Goal: Transaction & Acquisition: Purchase product/service

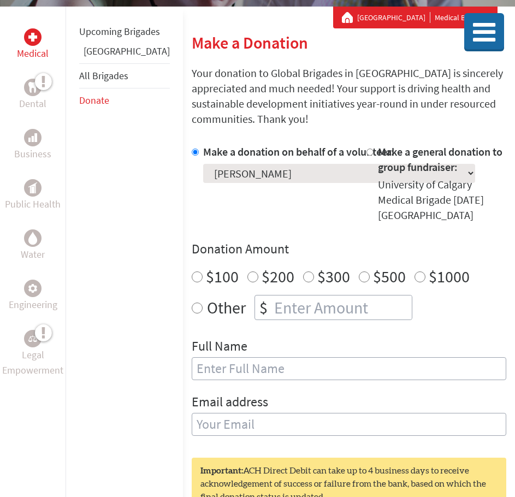
scroll to position [164, 0]
click at [192, 271] on input "$100" at bounding box center [197, 276] width 11 height 11
radio input "true"
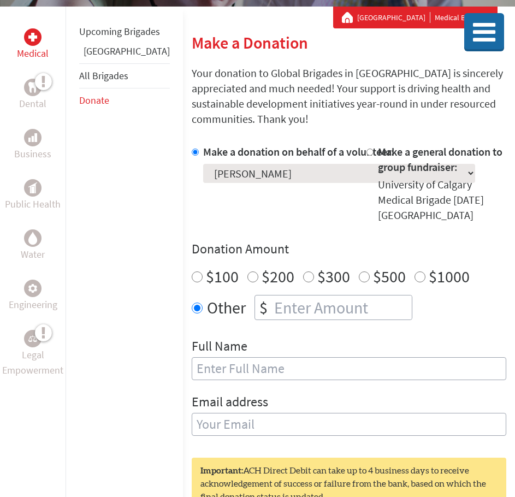
click at [272, 295] on input "number" at bounding box center [342, 307] width 140 height 24
type input "100"
drag, startPoint x: 252, startPoint y: 281, endPoint x: 221, endPoint y: 286, distance: 31.0
click at [254, 295] on div "$ 100" at bounding box center [333, 307] width 158 height 25
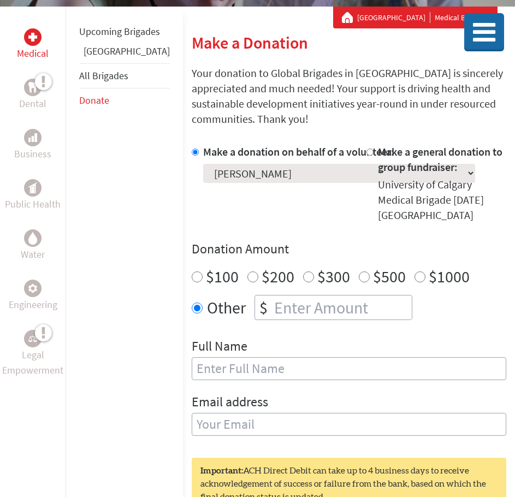
scroll to position [0, 0]
click at [192, 271] on input "$100" at bounding box center [197, 276] width 11 height 11
radio input "true"
click at [240, 357] on input "text" at bounding box center [349, 368] width 315 height 23
type input "[PERSON_NAME]"
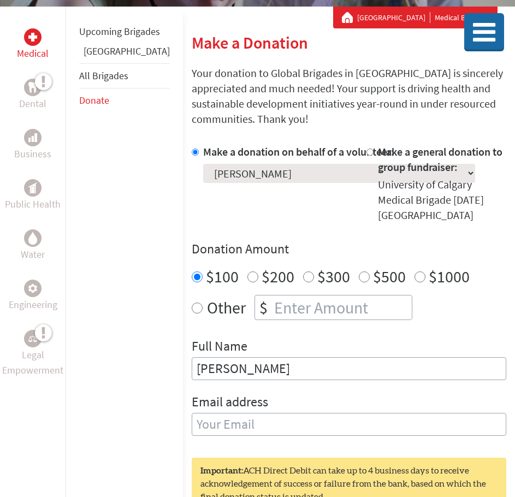
type input "[EMAIL_ADDRESS][DOMAIN_NAME]"
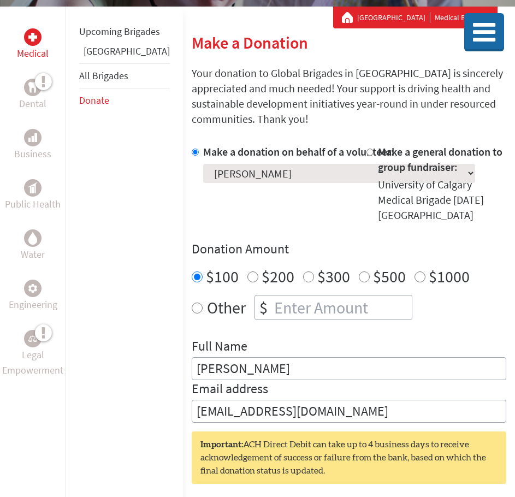
click at [329, 431] on div "Important: ACH Direct Debit can take up to 4 business days to receive acknowled…" at bounding box center [349, 457] width 315 height 52
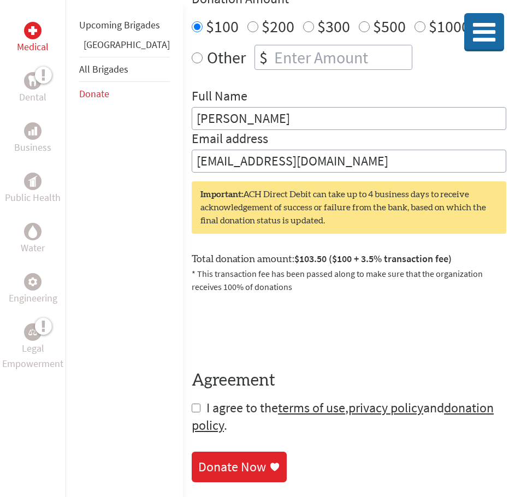
scroll to position [437, 0]
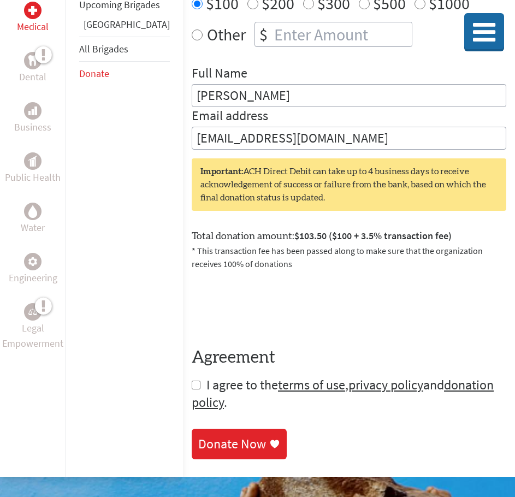
click at [192, 381] on input "checkbox" at bounding box center [196, 385] width 9 height 9
checkbox input "true"
click at [198, 436] on div "Donate Now" at bounding box center [232, 444] width 68 height 17
